Goal: Task Accomplishment & Management: Use online tool/utility

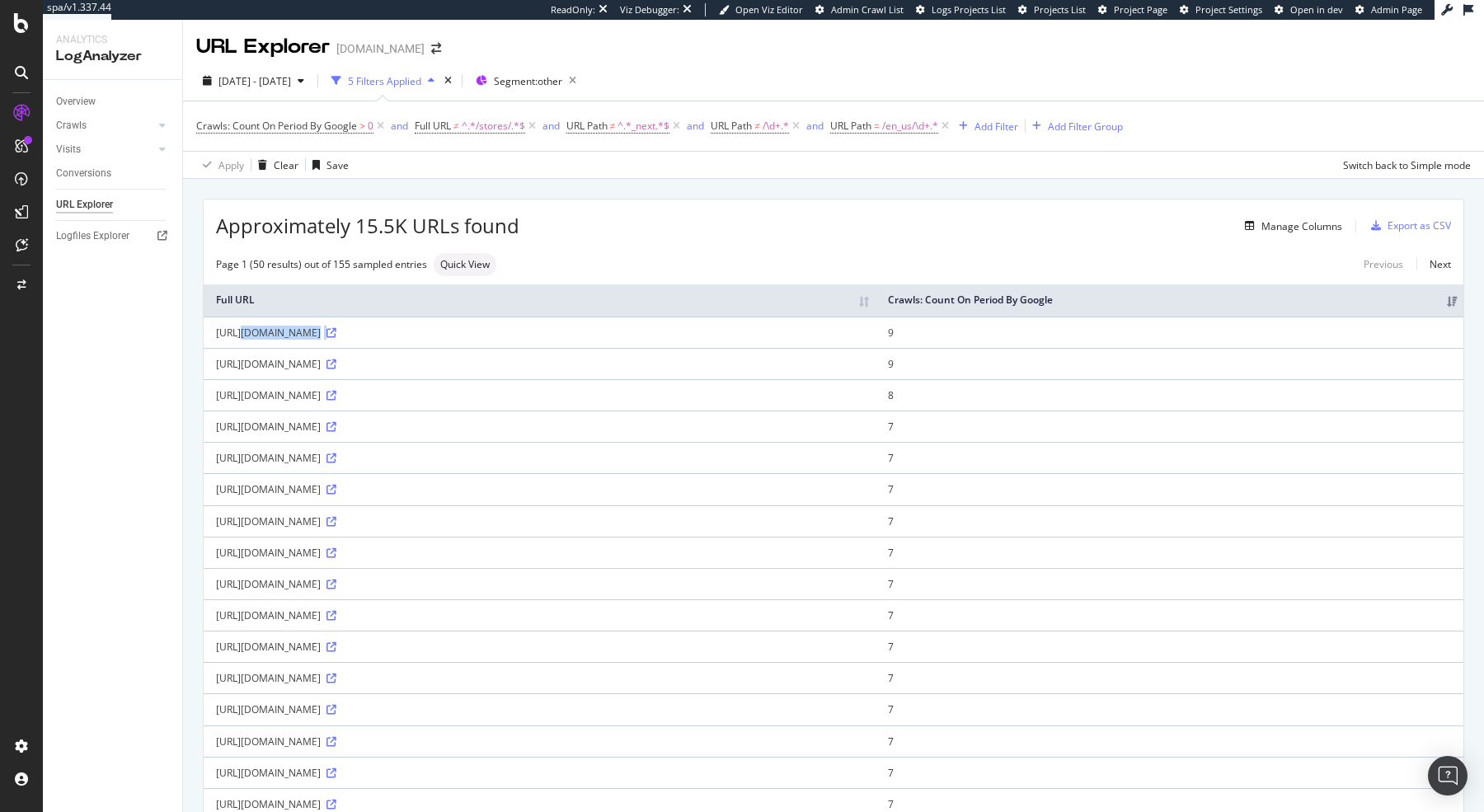
drag, startPoint x: 468, startPoint y: 329, endPoint x: 243, endPoint y: 315, distance: 225.4
click at [243, 317] on td "[URL][DOMAIN_NAME]" at bounding box center [539, 332] width 672 height 31
copy div "[URL][DOMAIN_NAME]"
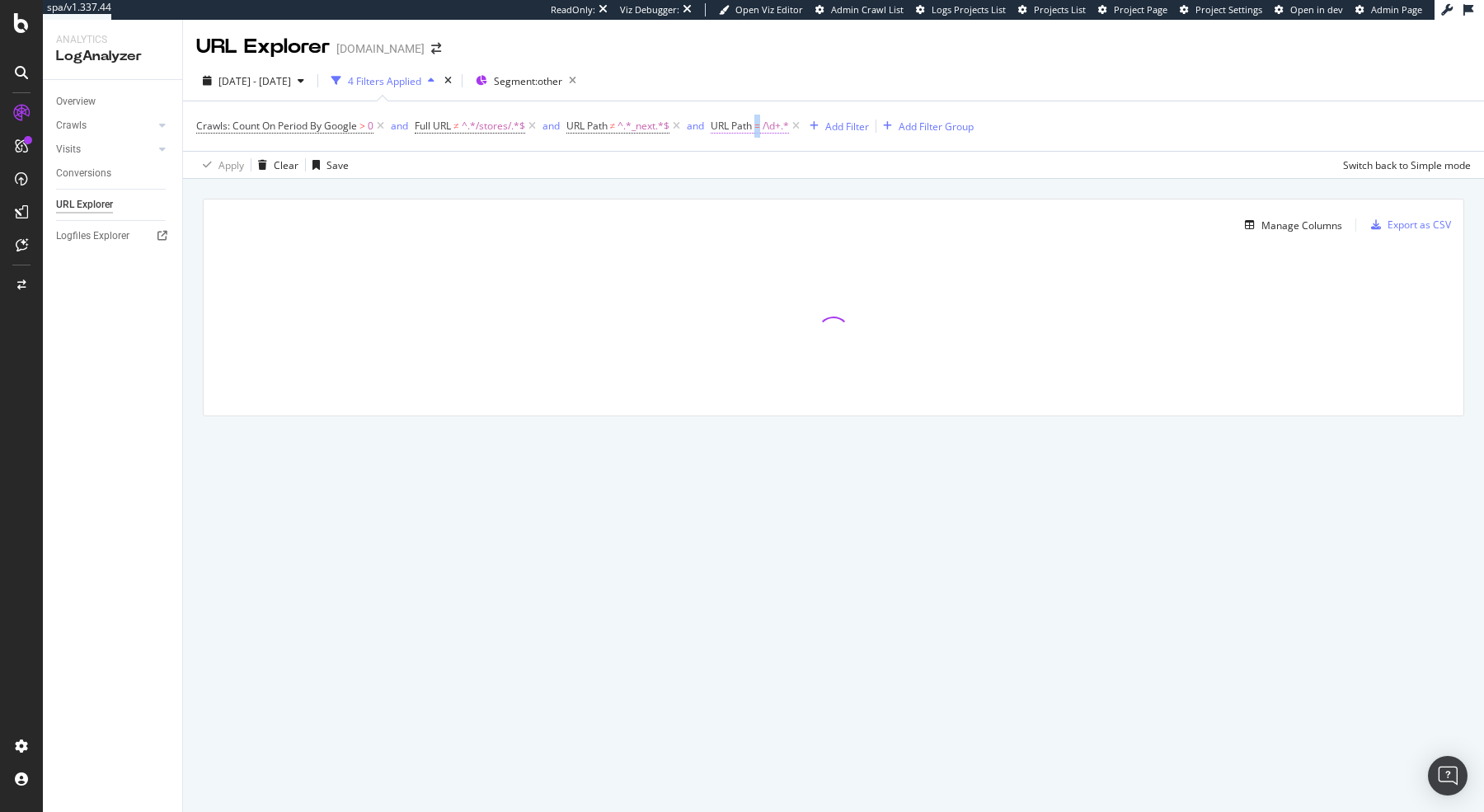
click at [760, 126] on span "=" at bounding box center [757, 125] width 6 height 14
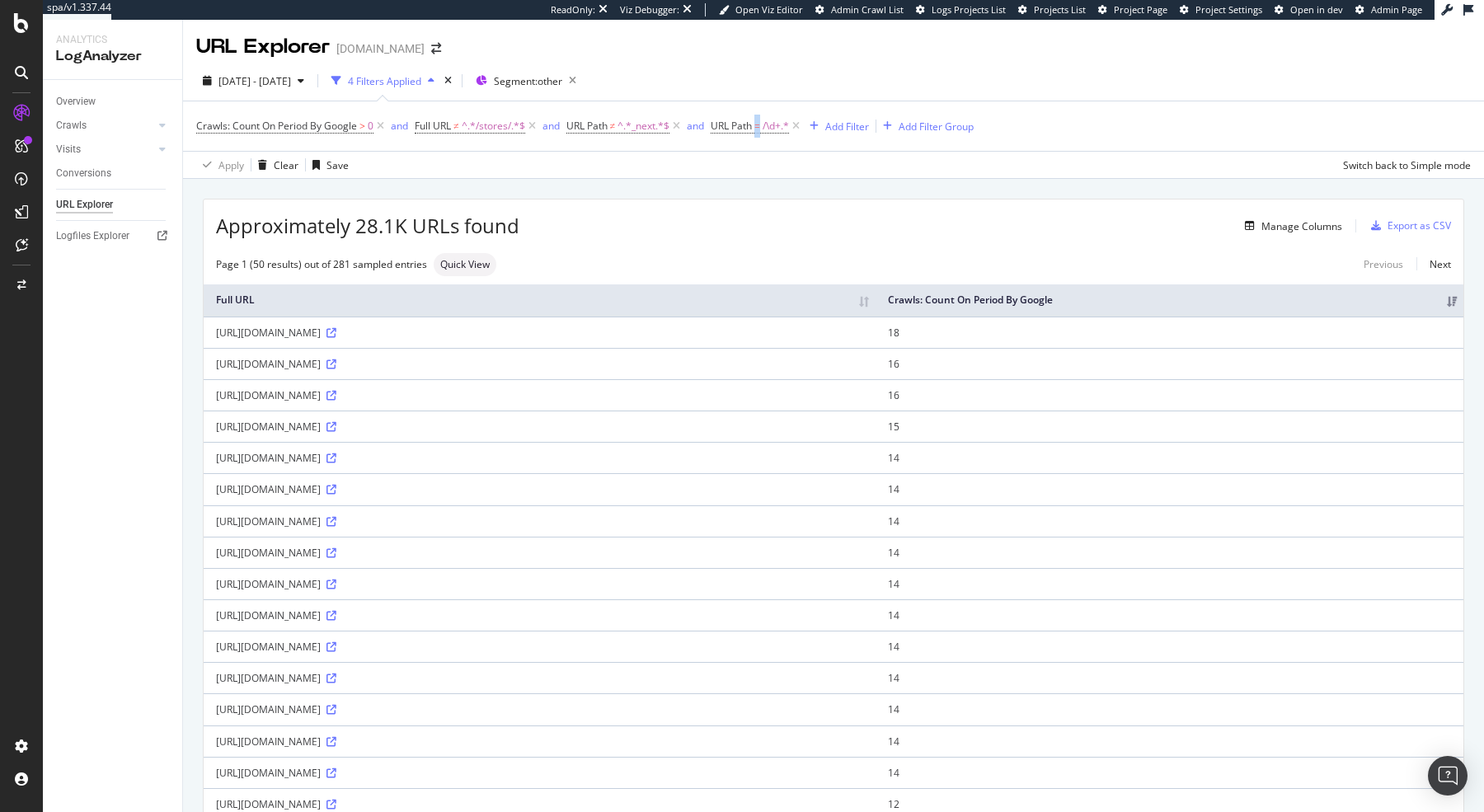
drag, startPoint x: 458, startPoint y: 335, endPoint x: 214, endPoint y: 326, distance: 244.2
click at [214, 326] on td "[URL][DOMAIN_NAME]" at bounding box center [539, 332] width 672 height 31
copy div "[URL][DOMAIN_NAME]"
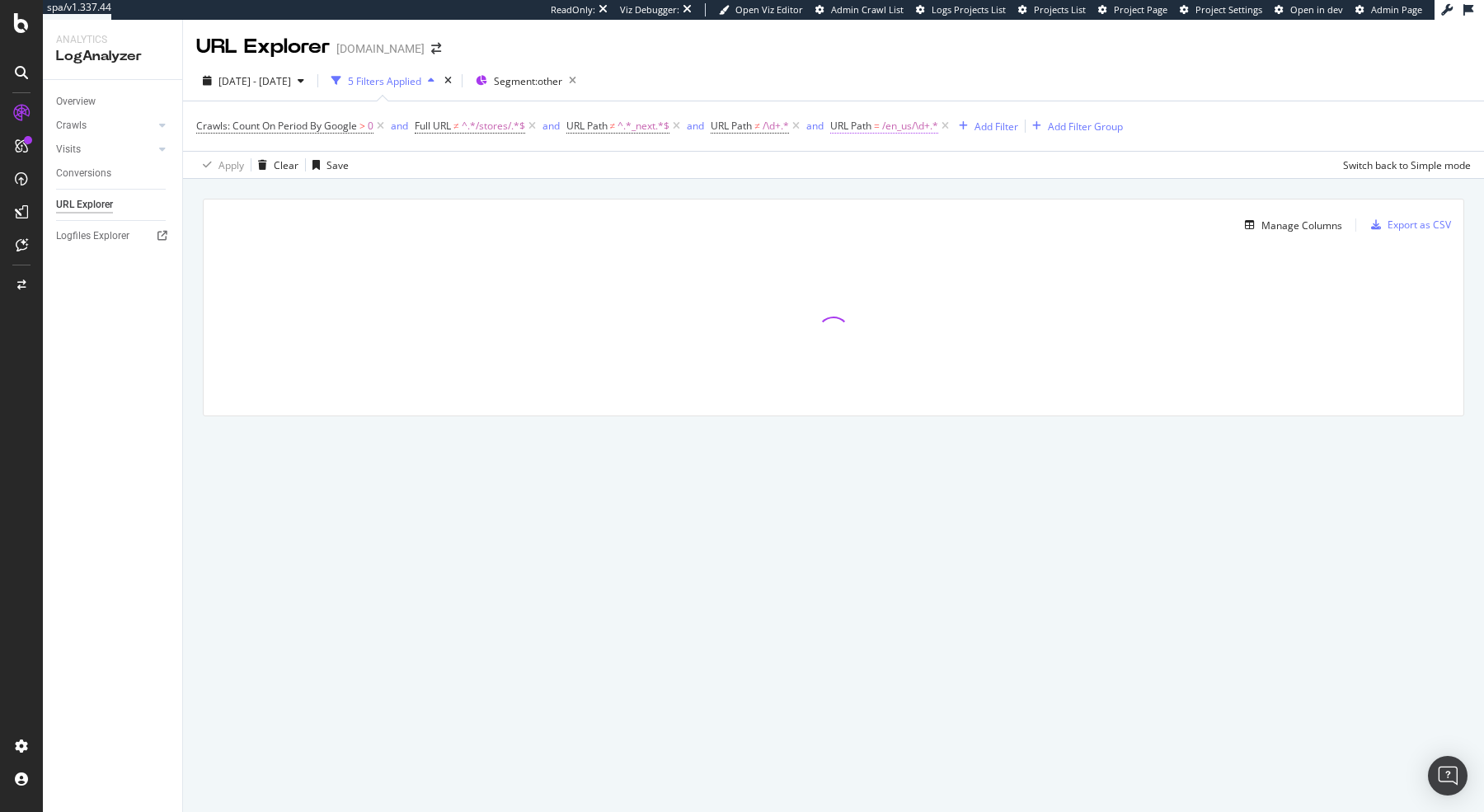
click at [864, 131] on span "URL Path" at bounding box center [851, 125] width 41 height 14
click at [895, 162] on span "Matches regex" at bounding box center [885, 164] width 68 height 14
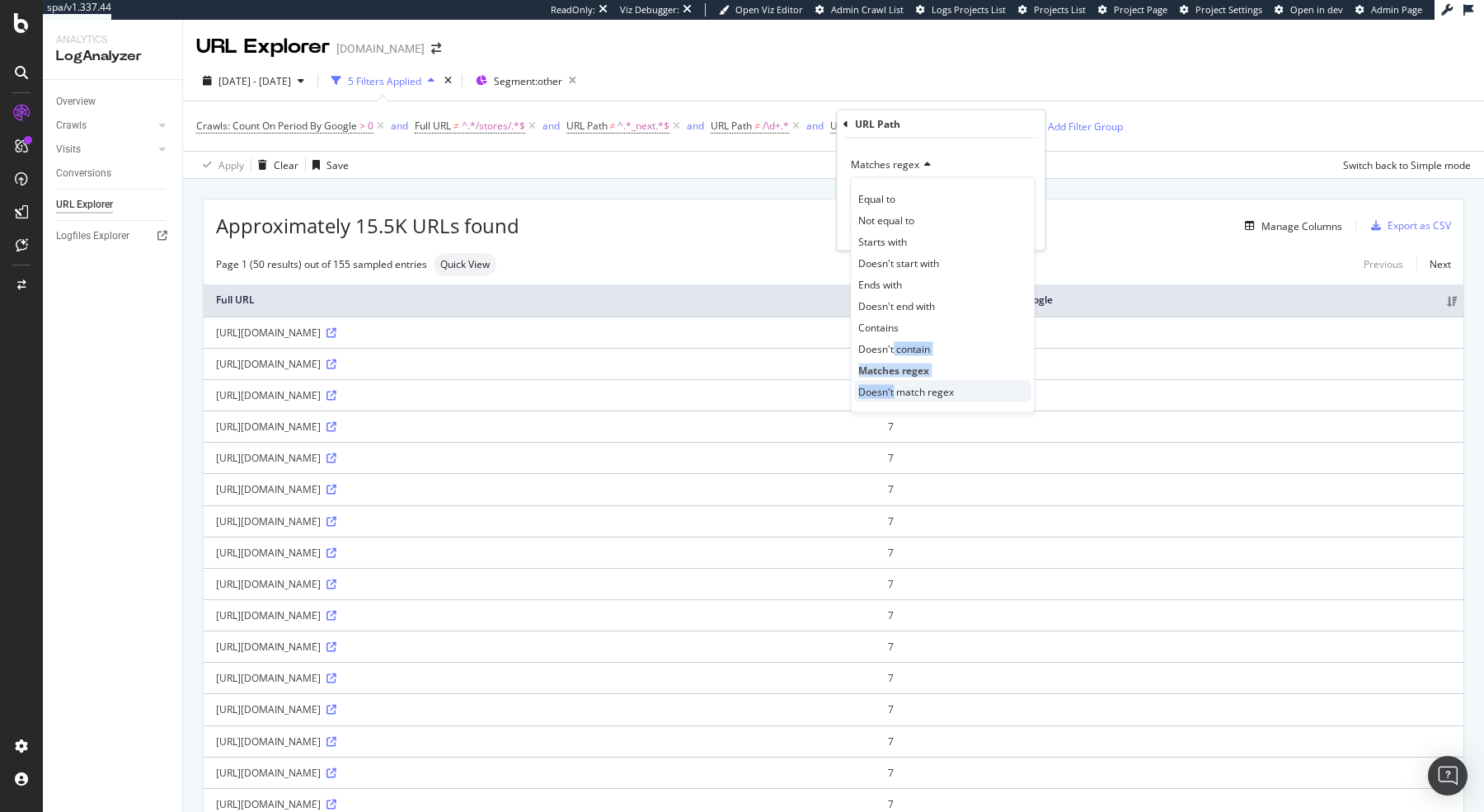
drag, startPoint x: 891, startPoint y: 351, endPoint x: 892, endPoint y: 387, distance: 36.0
click at [892, 387] on div "Equal to Not equal to Starts with Doesn't start with Ends with Doesn't end with…" at bounding box center [942, 296] width 185 height 236
click at [892, 387] on span "Doesn't match regex" at bounding box center [906, 390] width 96 height 14
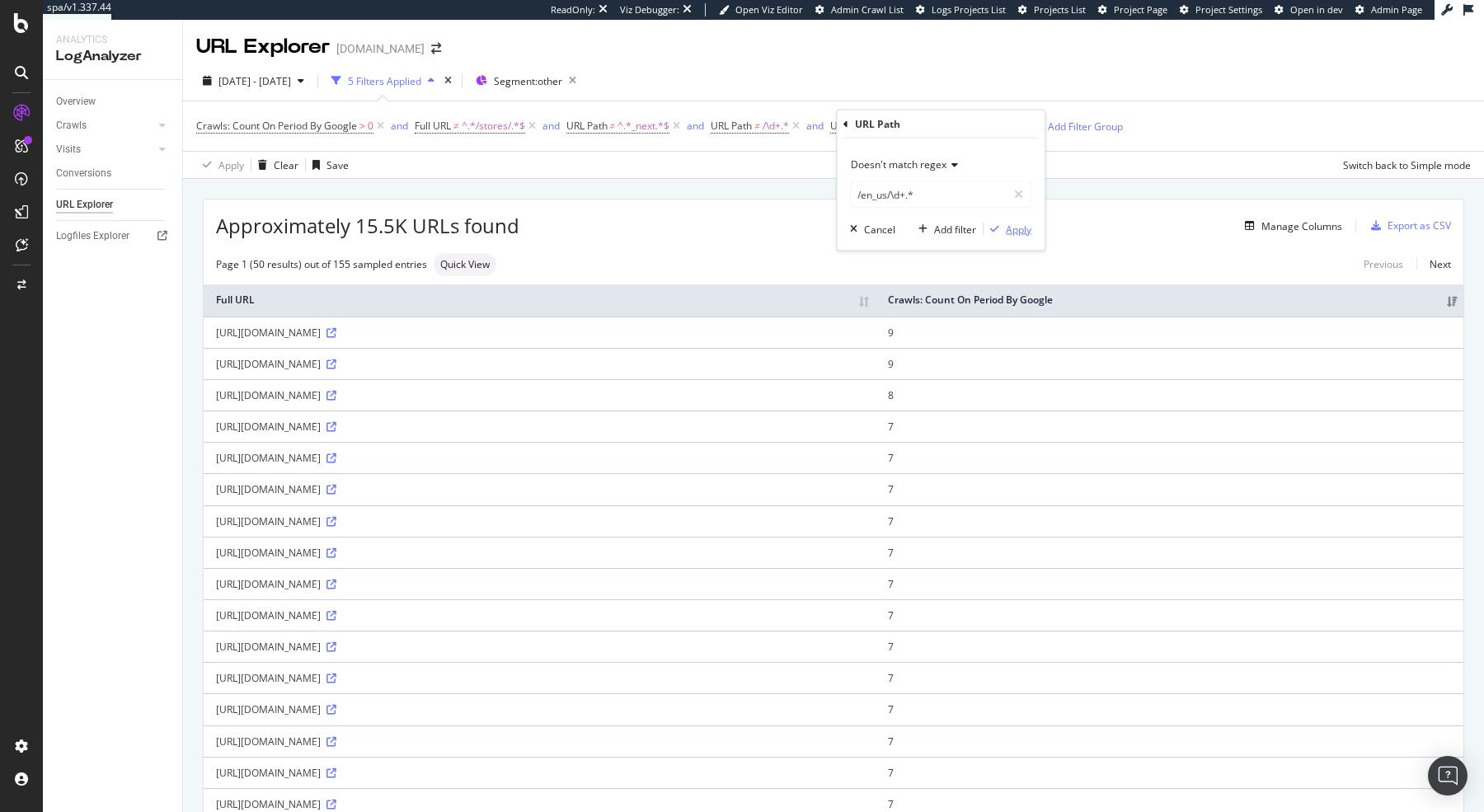
click at [999, 231] on div "button" at bounding box center [994, 229] width 22 height 10
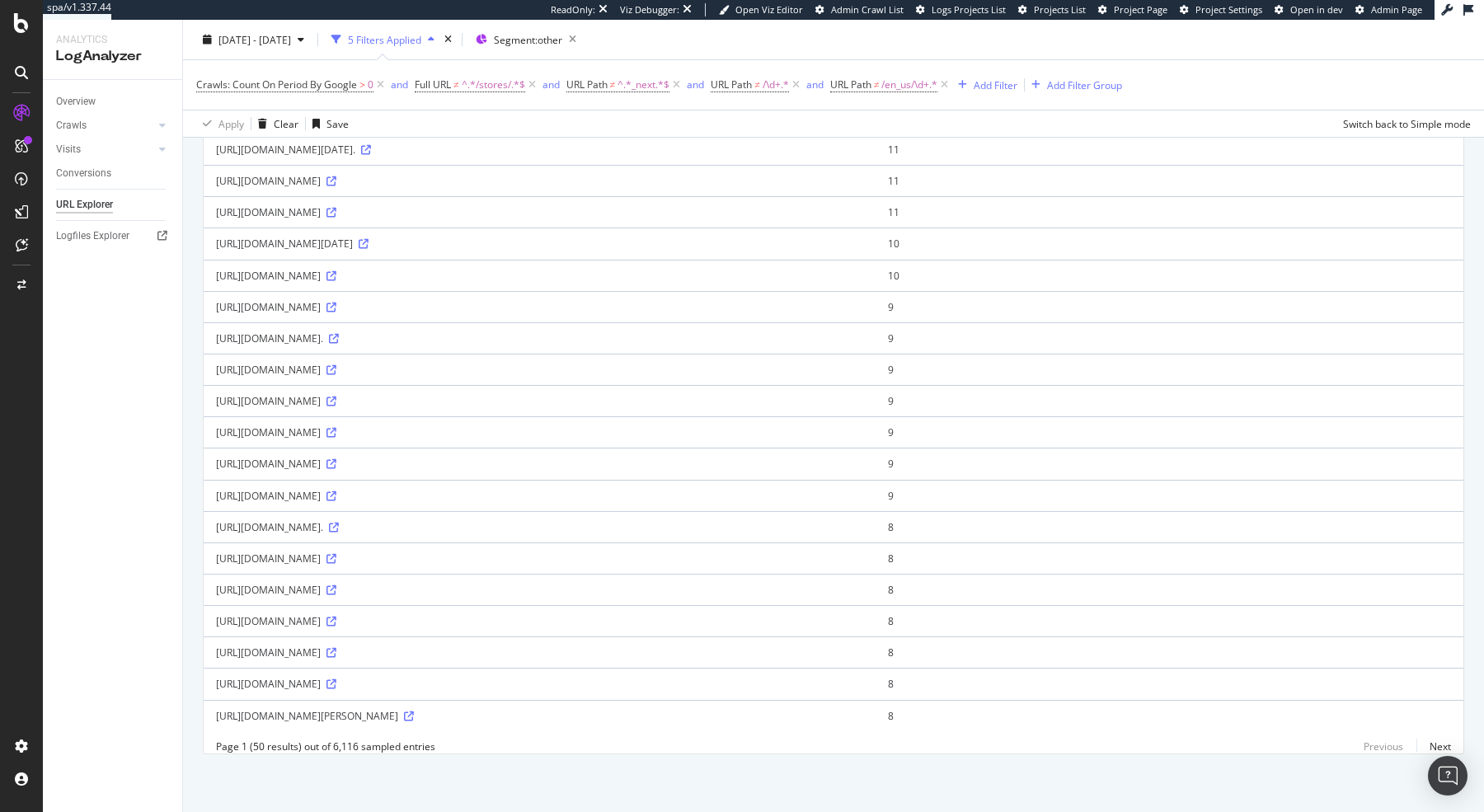
scroll to position [1479, 0]
click at [1433, 744] on link "Next" at bounding box center [1433, 747] width 35 height 24
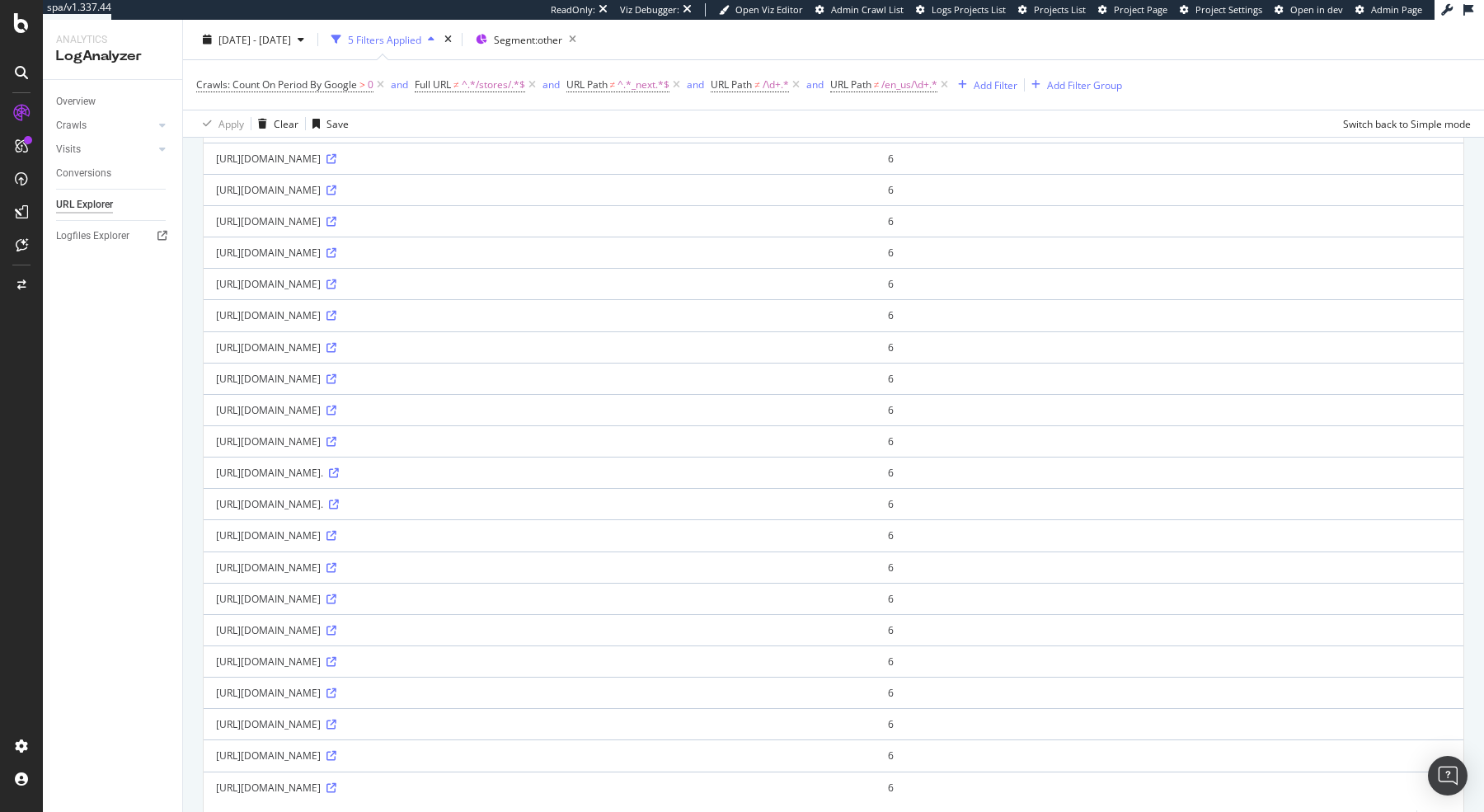
scroll to position [1451, 0]
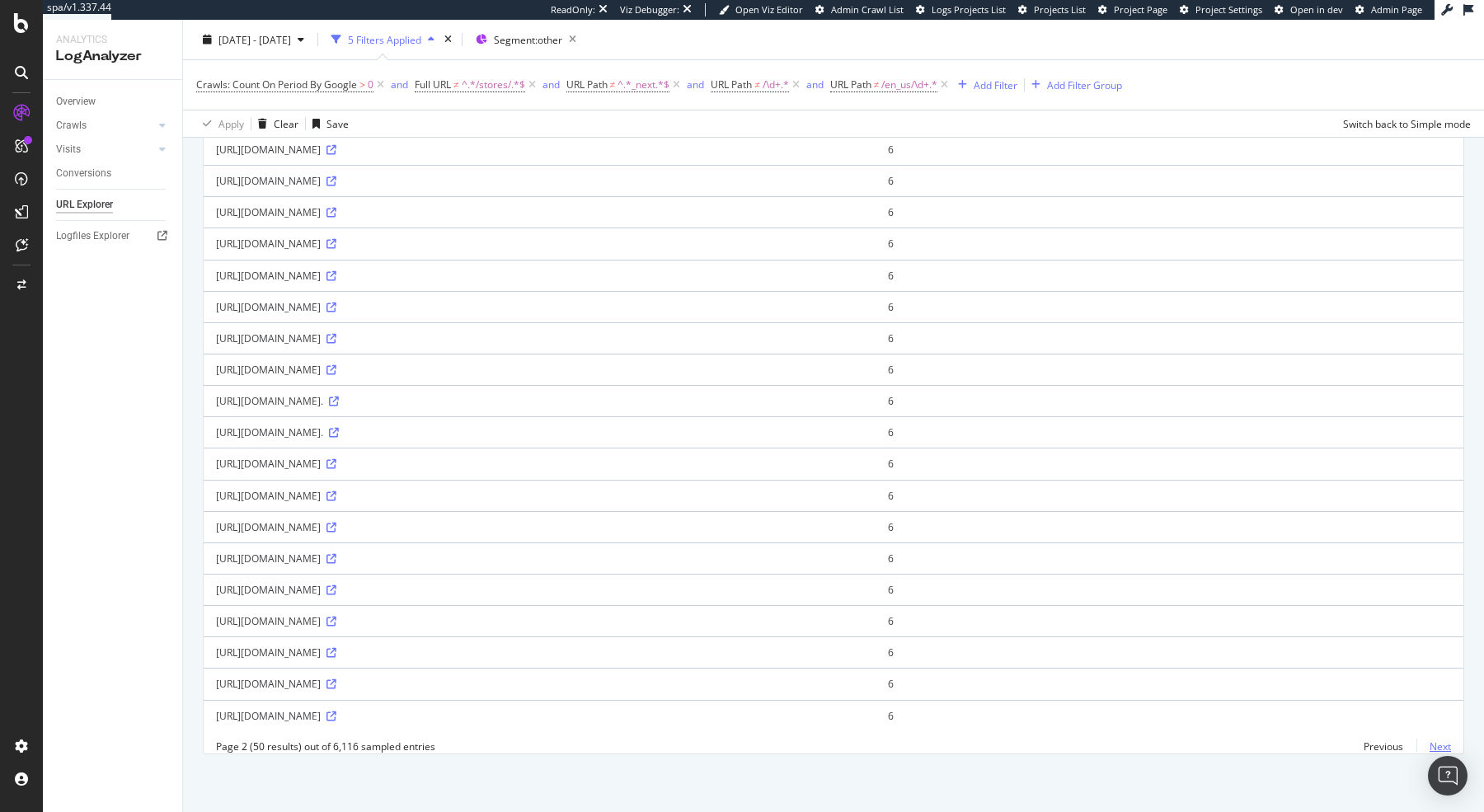
click at [1438, 743] on link "Next" at bounding box center [1433, 747] width 35 height 24
click at [1439, 752] on link "Next" at bounding box center [1433, 747] width 35 height 24
click at [1437, 745] on link "Next" at bounding box center [1433, 747] width 35 height 24
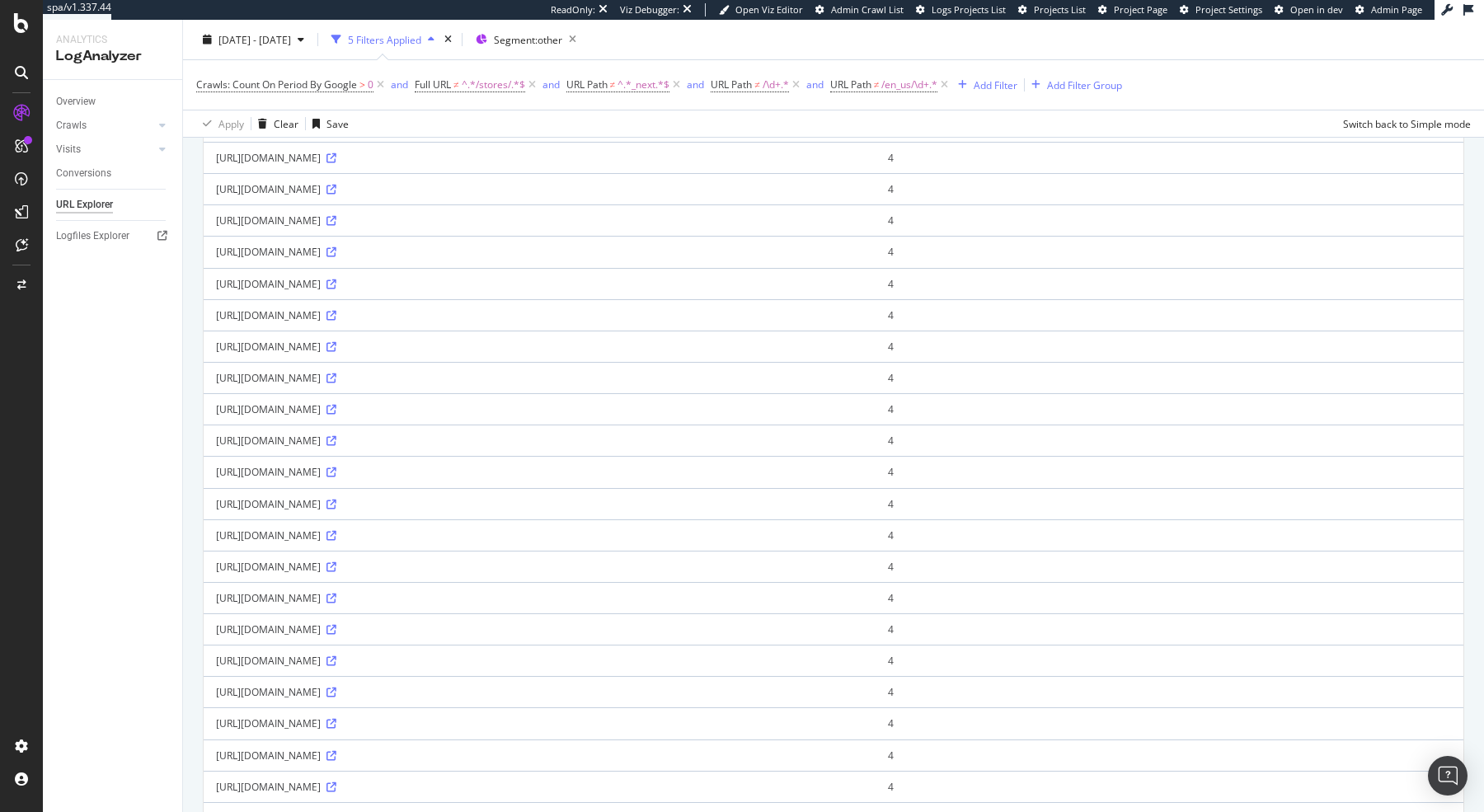
scroll to position [681, 0]
click at [1005, 83] on div "Add Filter" at bounding box center [994, 84] width 43 height 14
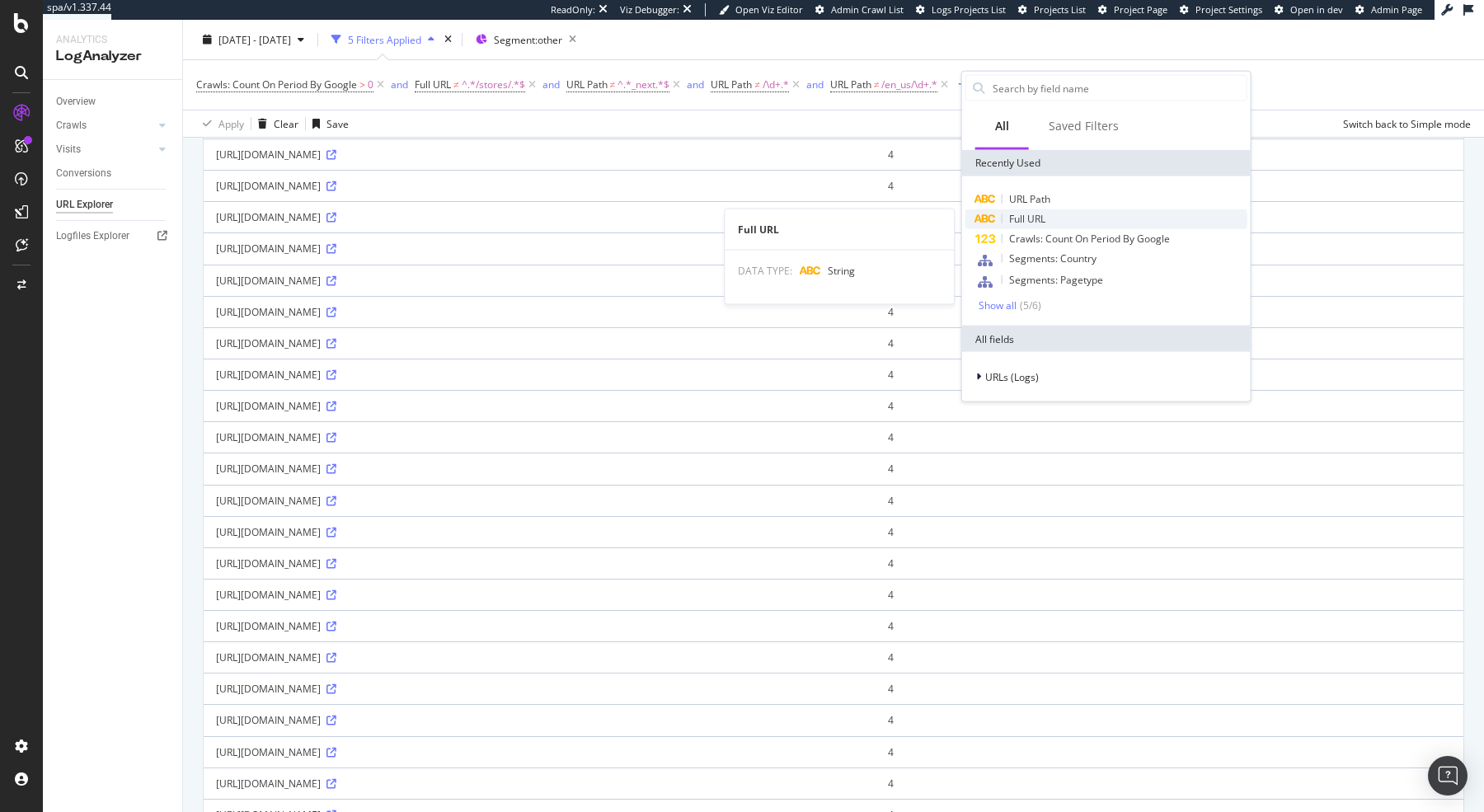
click at [1033, 213] on span "Full URL" at bounding box center [1026, 218] width 36 height 14
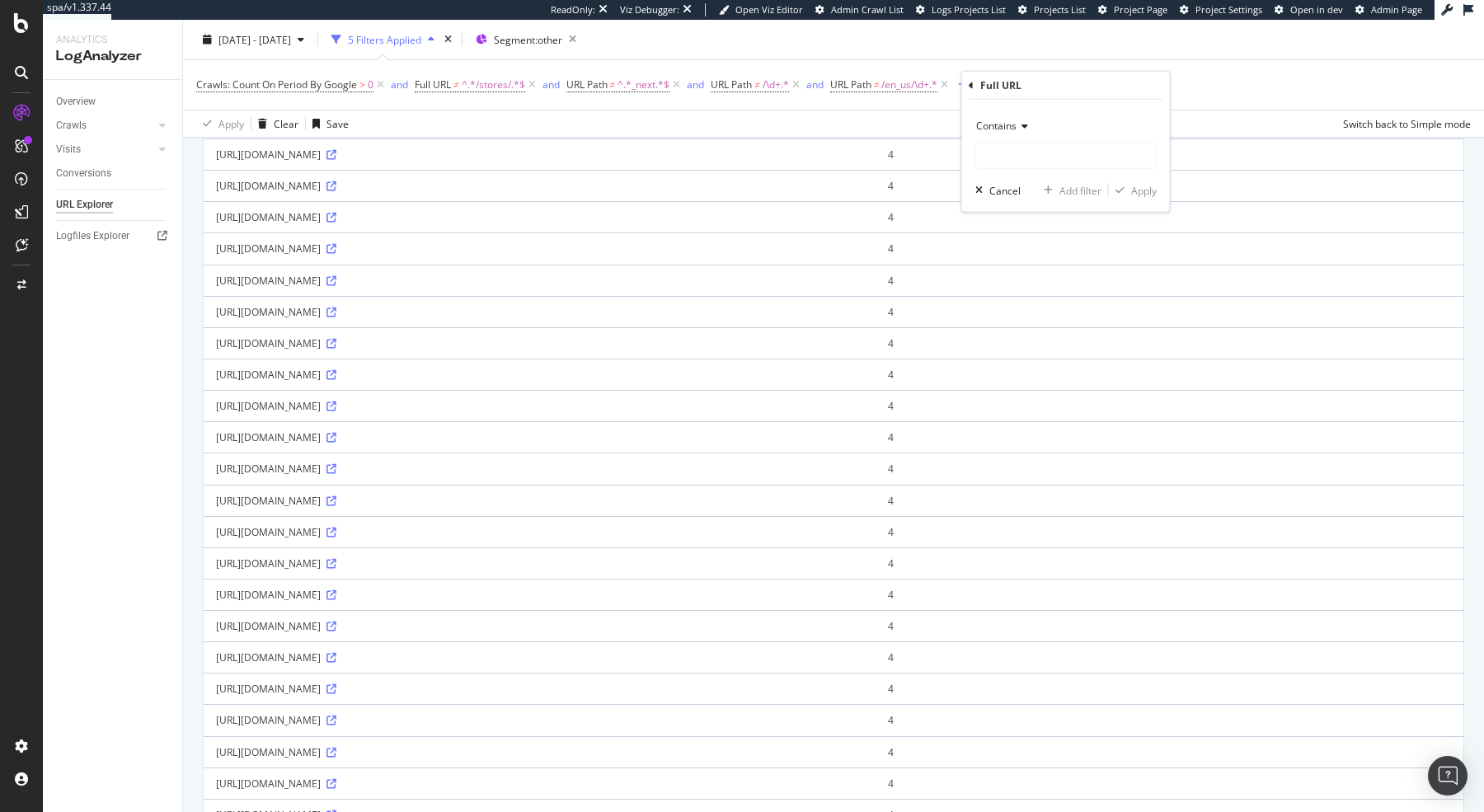
click at [1004, 119] on span "Contains" at bounding box center [996, 125] width 41 height 14
click at [1018, 317] on div "Doesn't contain" at bounding box center [1068, 309] width 177 height 21
click at [1015, 163] on input "text" at bounding box center [1065, 156] width 180 height 27
type input "/api/"
click at [1150, 189] on div "Apply" at bounding box center [1144, 190] width 26 height 14
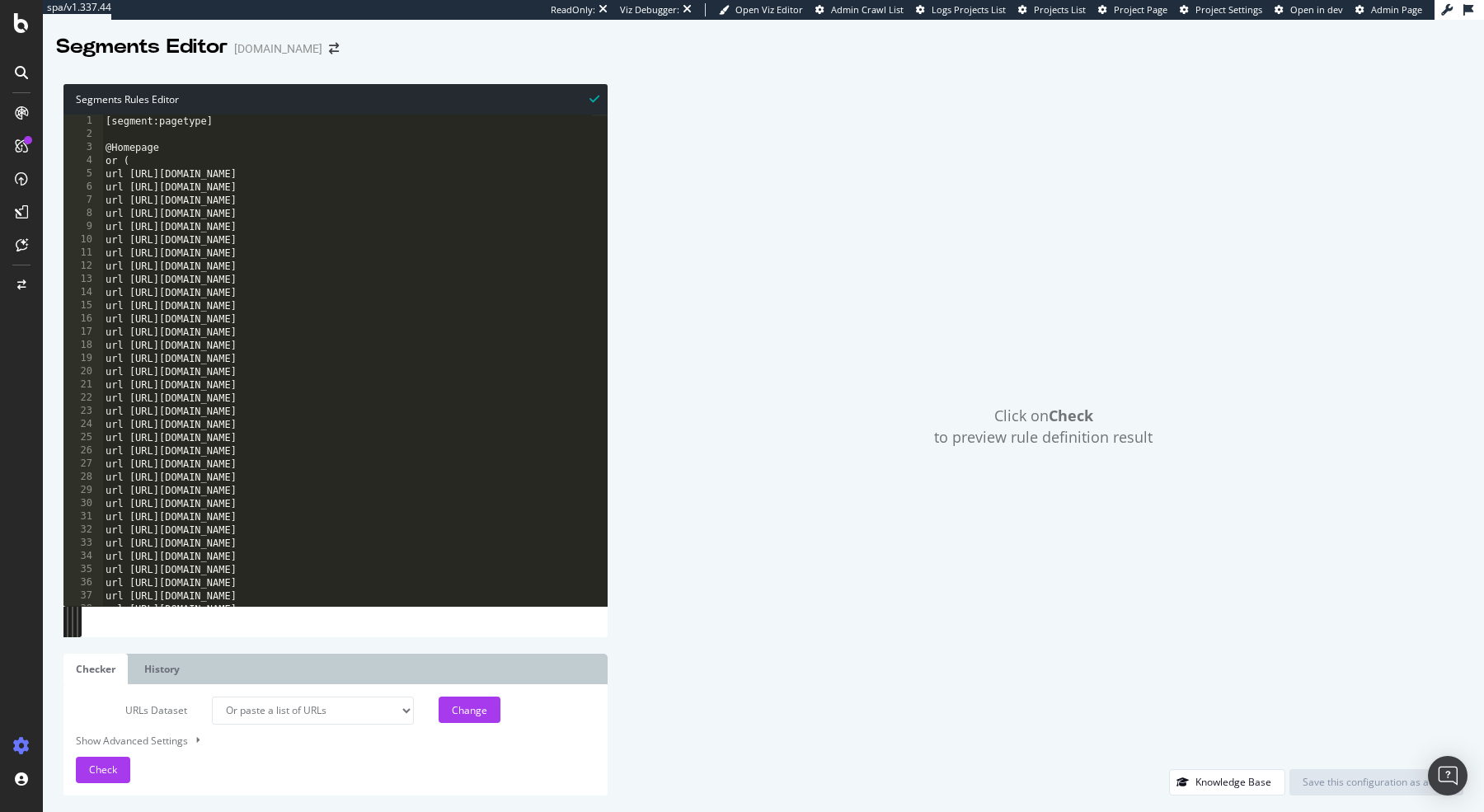
select select "urlList"
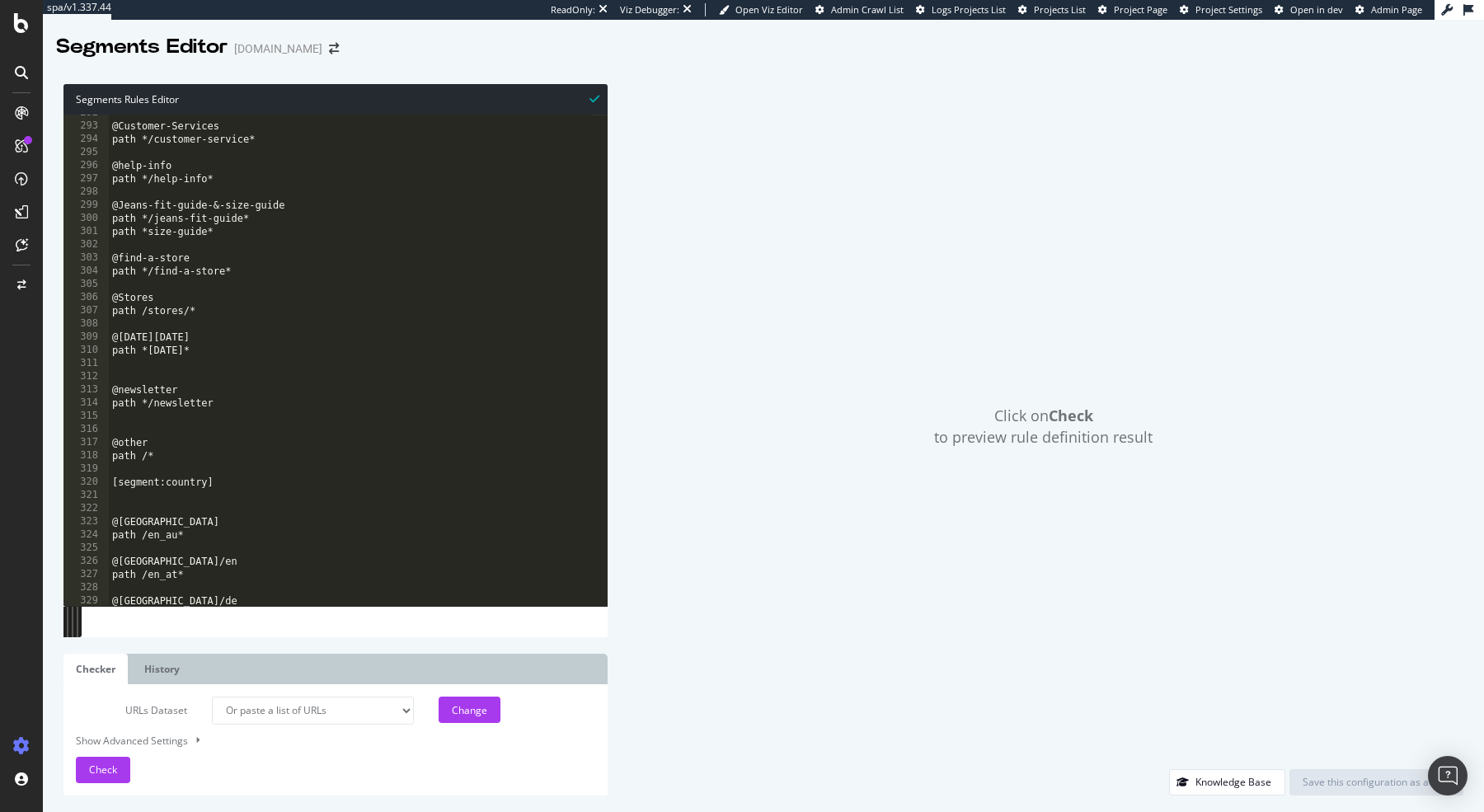
scroll to position [3846, 0]
click at [265, 453] on div "@Customer-Services path */customer-service* @help-info path */help-info* @Jeans…" at bounding box center [388, 357] width 559 height 502
click at [257, 406] on div "@Customer-Services path */customer-service* @help-info path */help-info* @Jeans…" at bounding box center [388, 357] width 559 height 502
type textarea "path */newsletter"
type textarea "£"
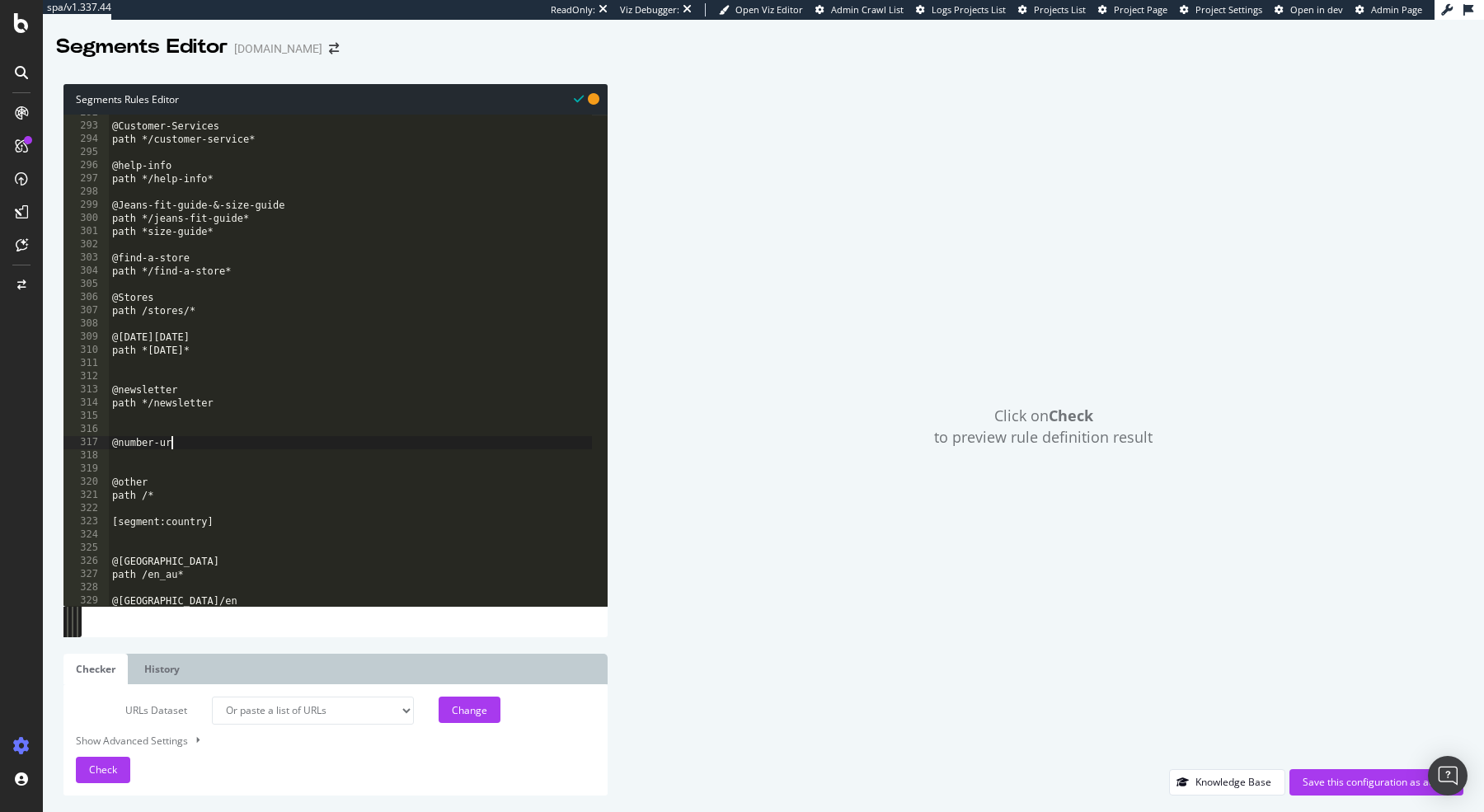
scroll to position [0, 4]
type textarea "@number-urls"
type textarea "path rx"
paste textarea "Cursor at row 318"
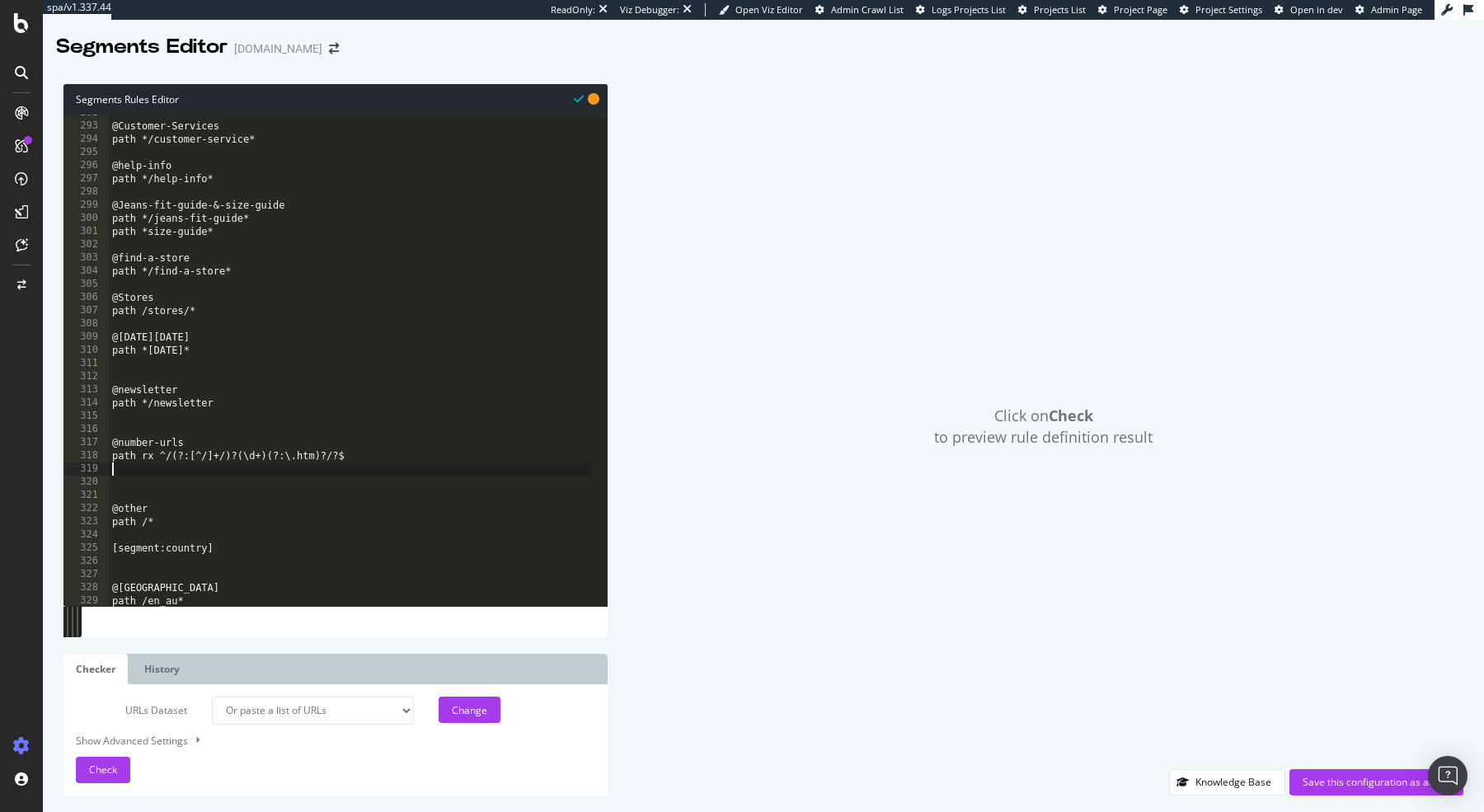
scroll to position [0, 0]
click at [145, 469] on div "@Customer-Services path */customer-service* @help-info path */help-info* @Jeans…" at bounding box center [388, 357] width 559 height 502
click at [158, 458] on div "@Customer-Services path */customer-service* @help-info path */help-info* @Jeans…" at bounding box center [388, 357] width 559 height 502
type textarea "path rx ^/(?:[^/]+/)?(\d+)(?:\.htm)?/?$"
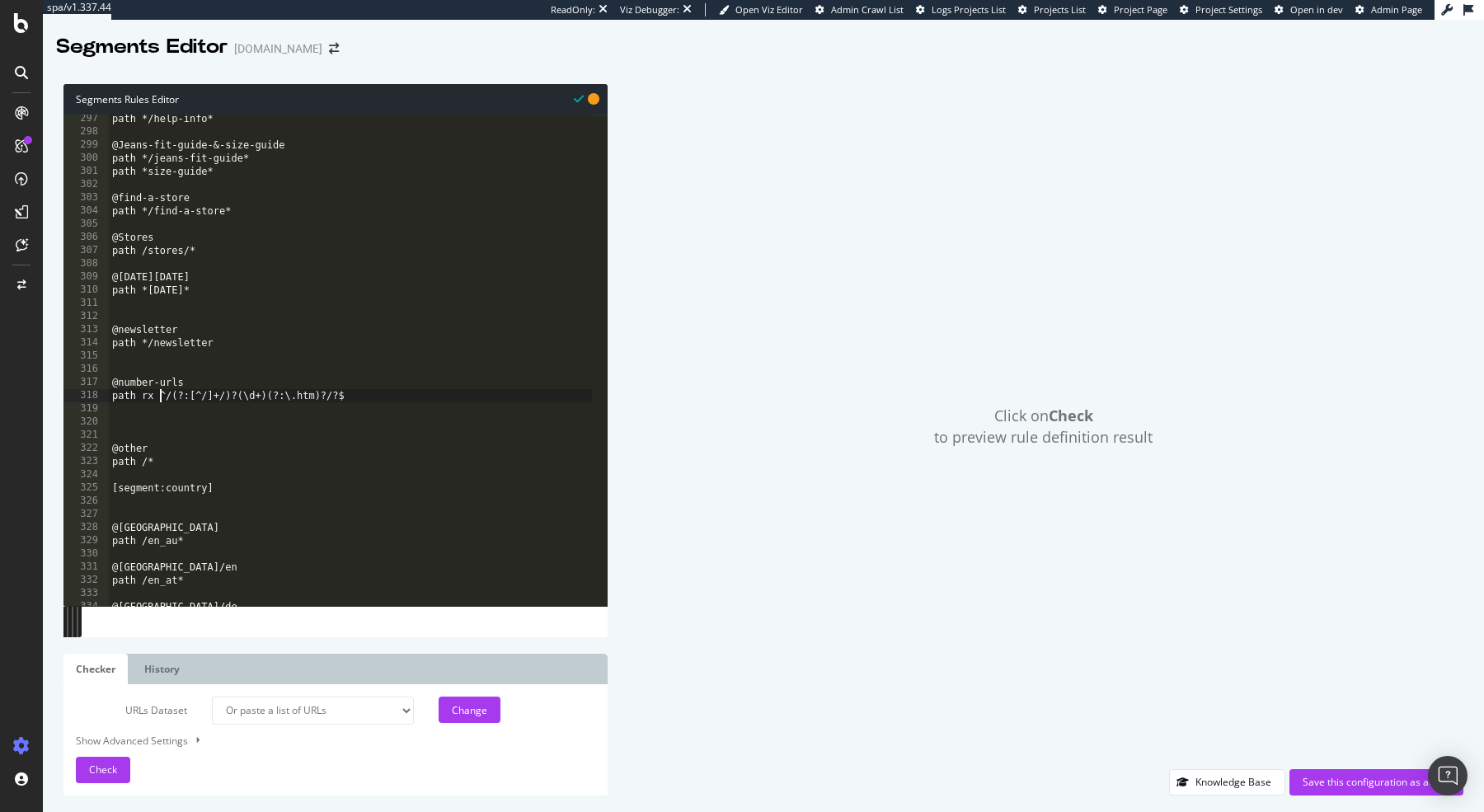
scroll to position [3914, 0]
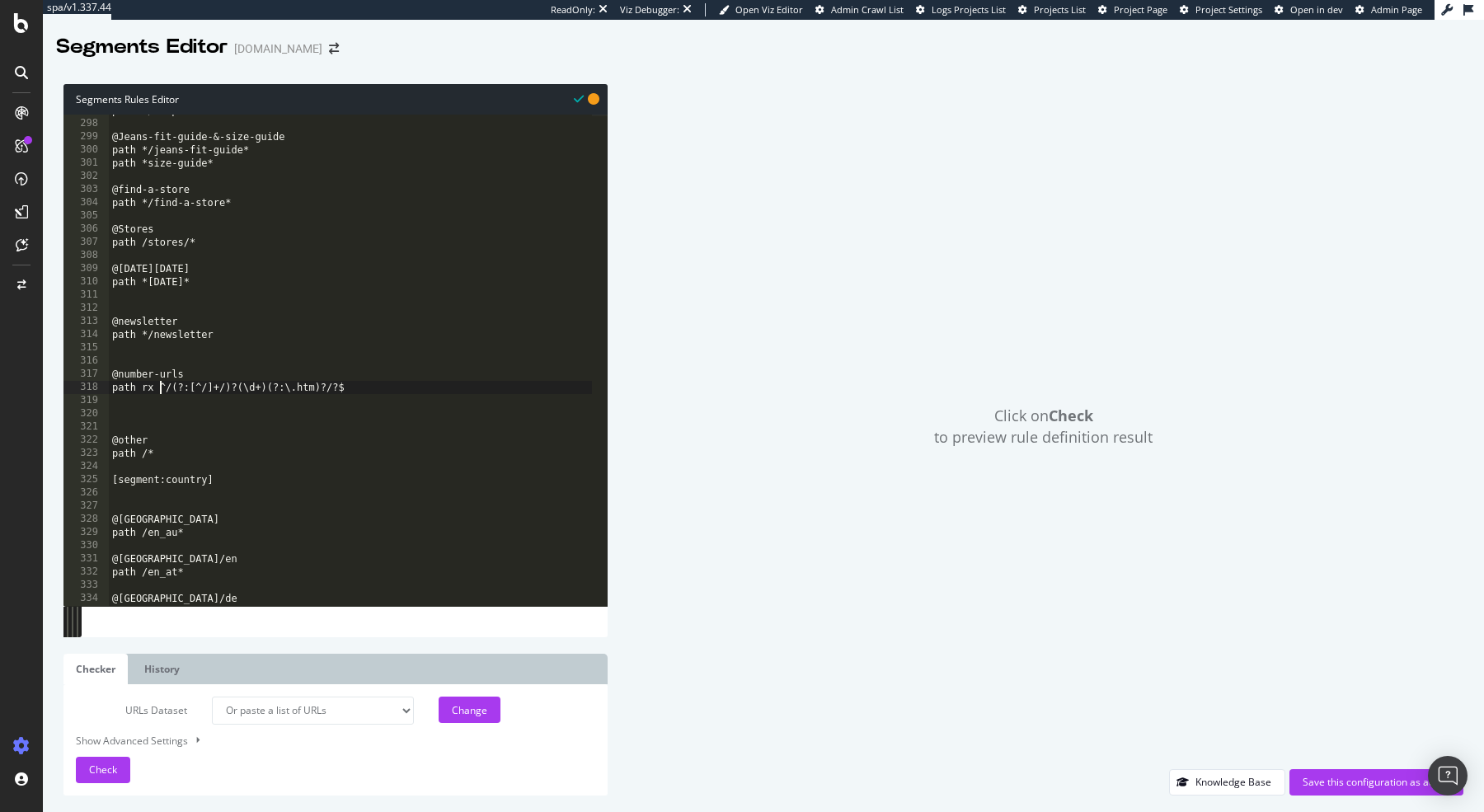
click at [147, 412] on div "path */help-info* @Jeans-fit-guide-&-size-guide path */jeans-fit-guide* path *s…" at bounding box center [388, 354] width 559 height 502
click at [317, 703] on select "Analysis 2025 Sep. 22nd Analysis 2025 Sep. 15th Analysis 2025 Sep. 8th Analysis…" at bounding box center [312, 711] width 202 height 28
select select "log_analysis:202504"
click at [212, 697] on select "Analysis 2025 Sep. 22nd Analysis 2025 Sep. 15th Analysis 2025 Sep. 8th Analysis…" at bounding box center [312, 711] width 202 height 28
click at [115, 760] on div "Check" at bounding box center [103, 770] width 28 height 25
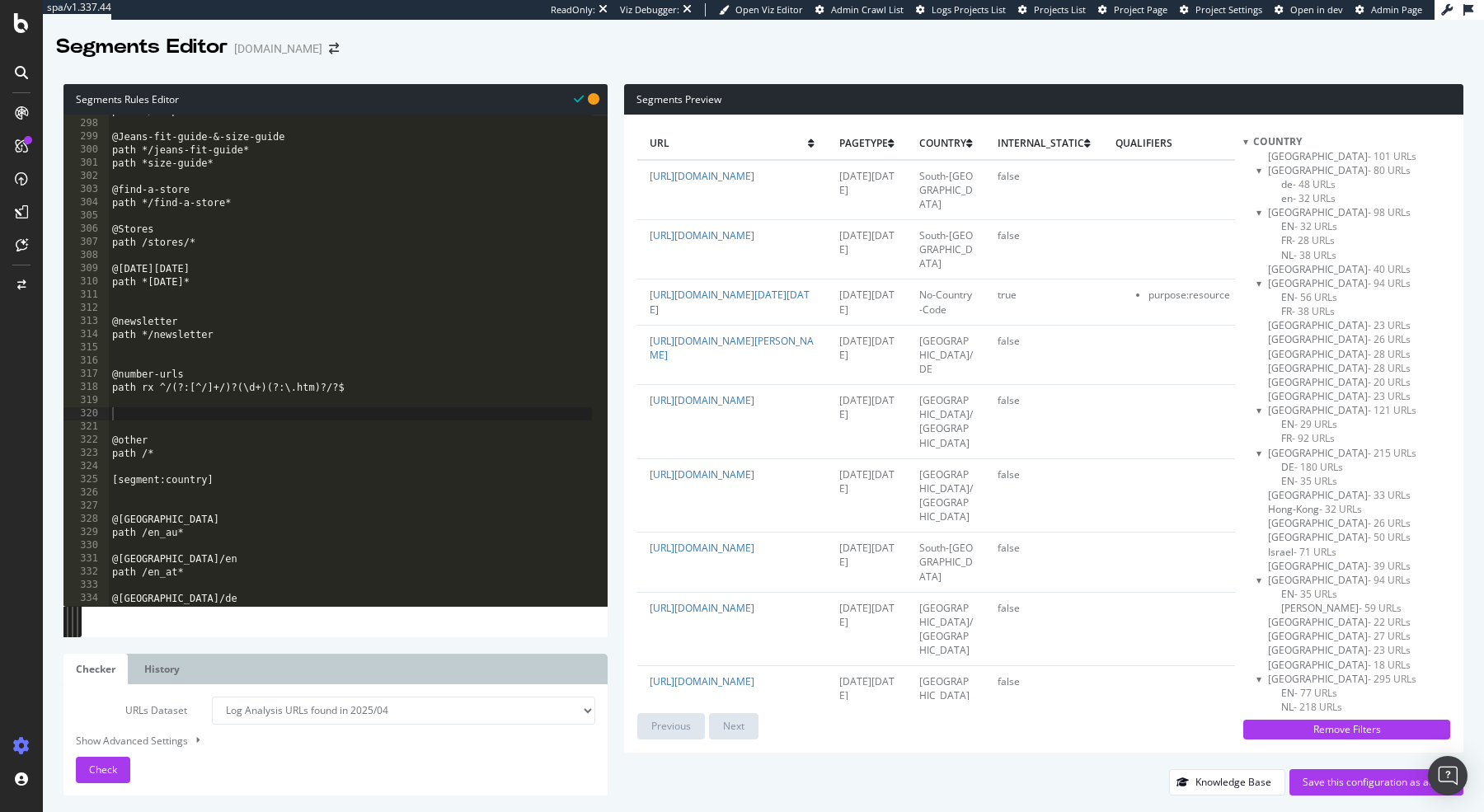
click at [1245, 139] on div at bounding box center [1245, 141] width 5 height 14
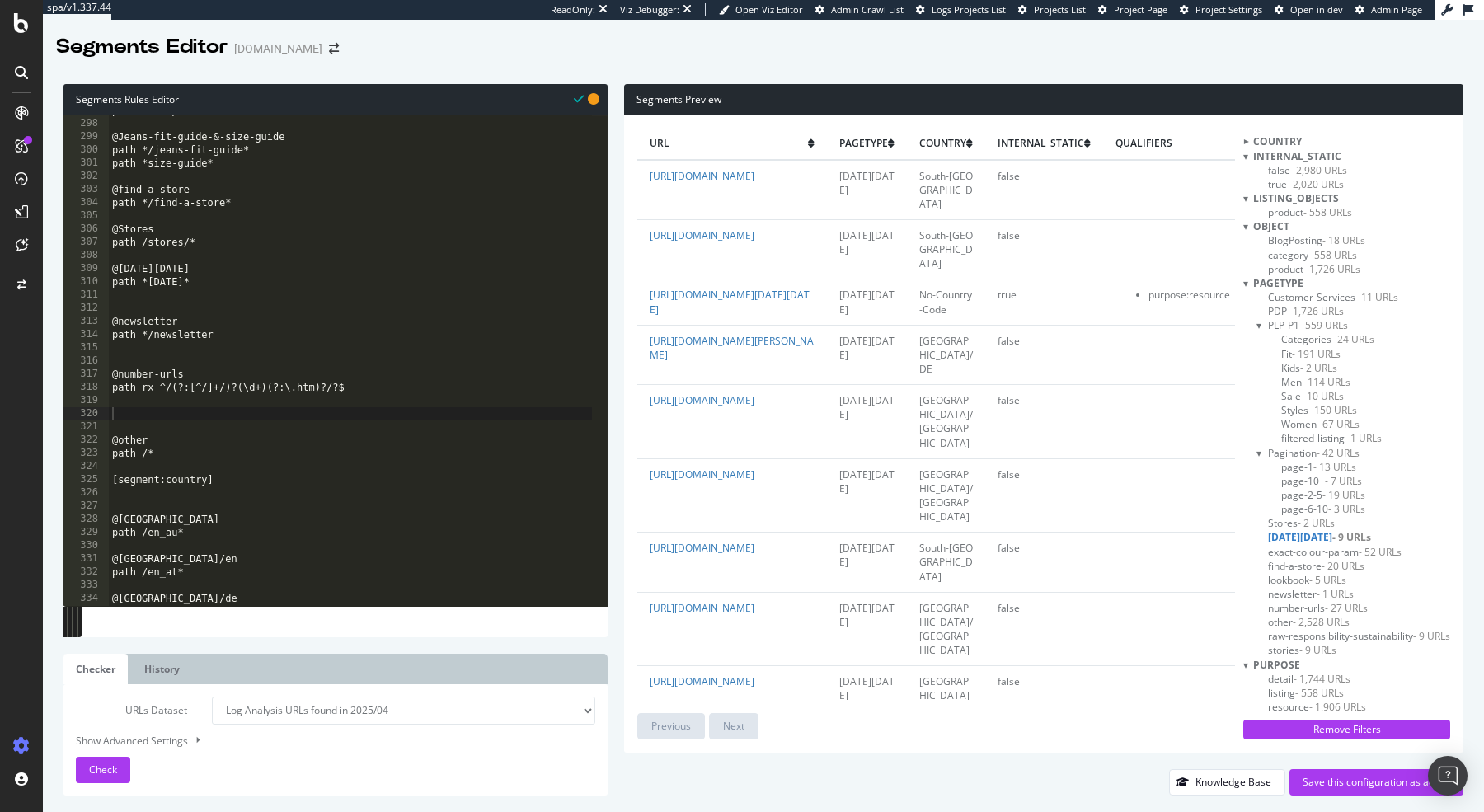
scroll to position [3, 0]
click at [1289, 606] on span "number-urls - 27 URLs" at bounding box center [1317, 605] width 99 height 14
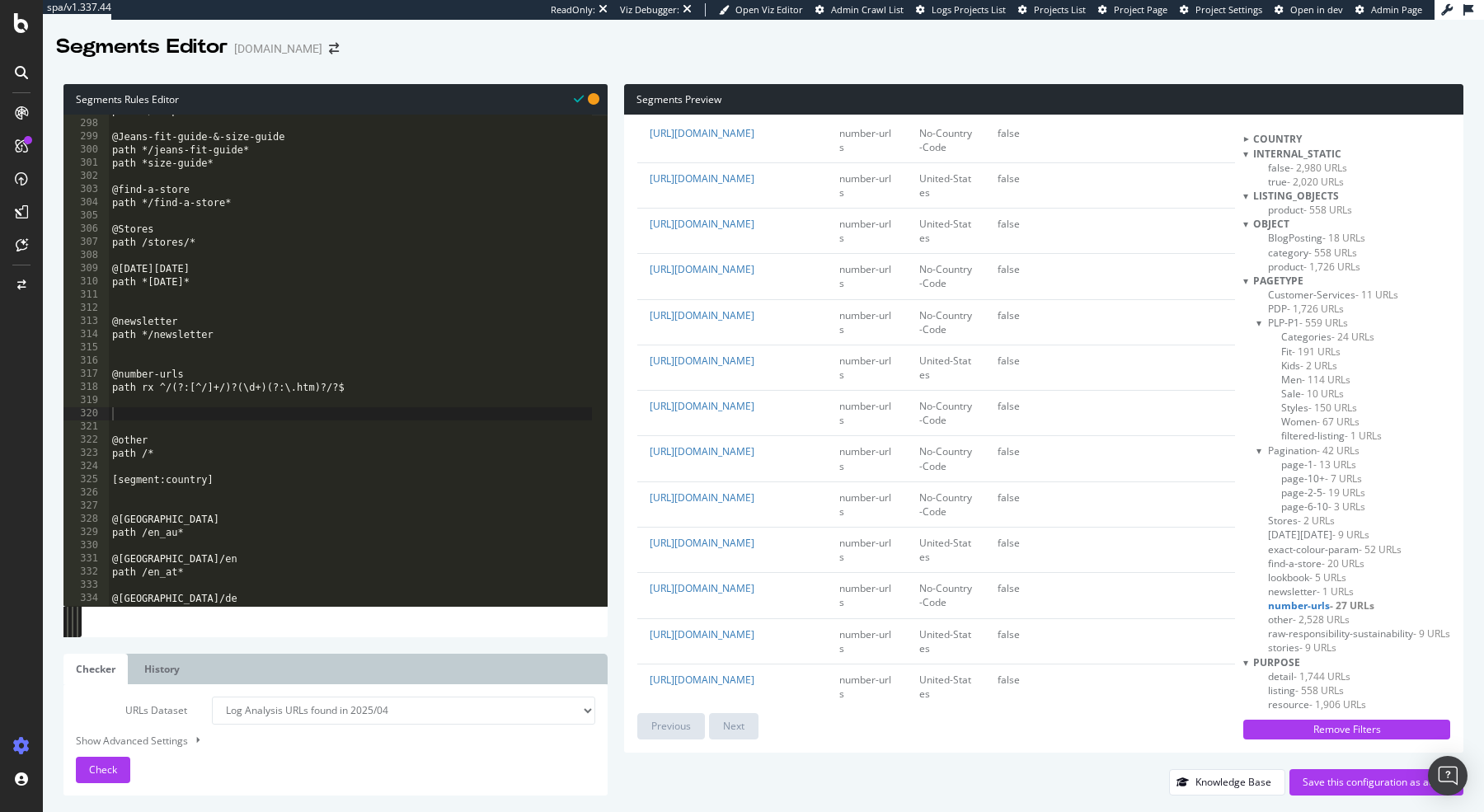
scroll to position [698, 0]
